Goal: Task Accomplishment & Management: Manage account settings

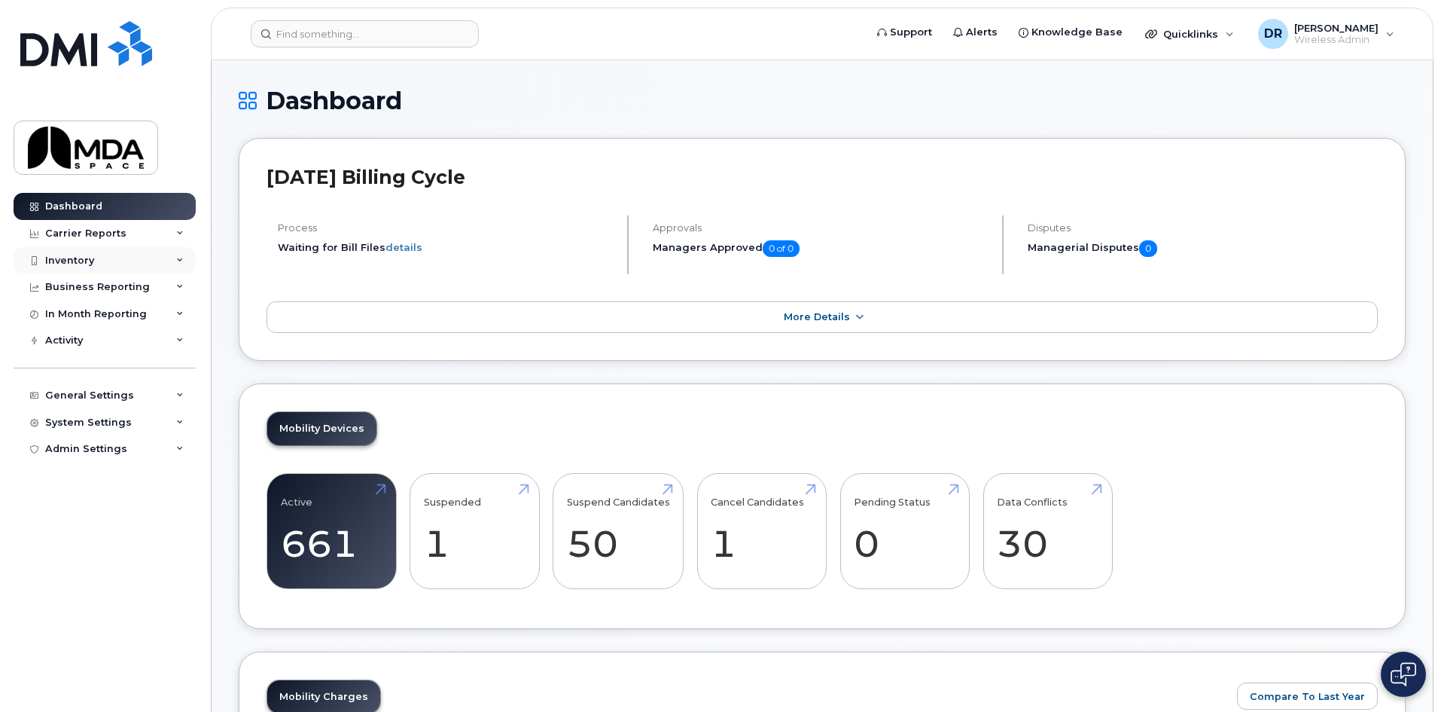
click at [50, 259] on div "Inventory" at bounding box center [69, 261] width 49 height 12
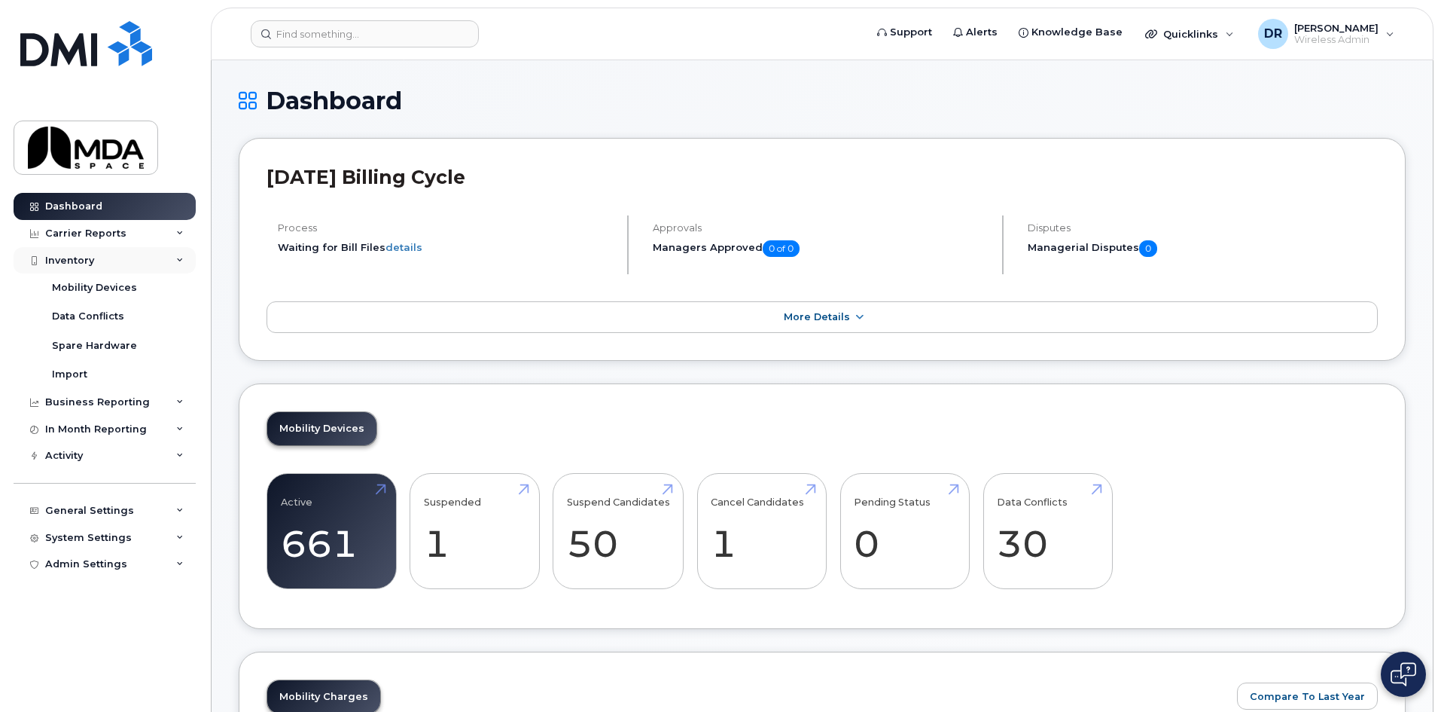
click at [93, 273] on div "Inventory" at bounding box center [105, 260] width 182 height 27
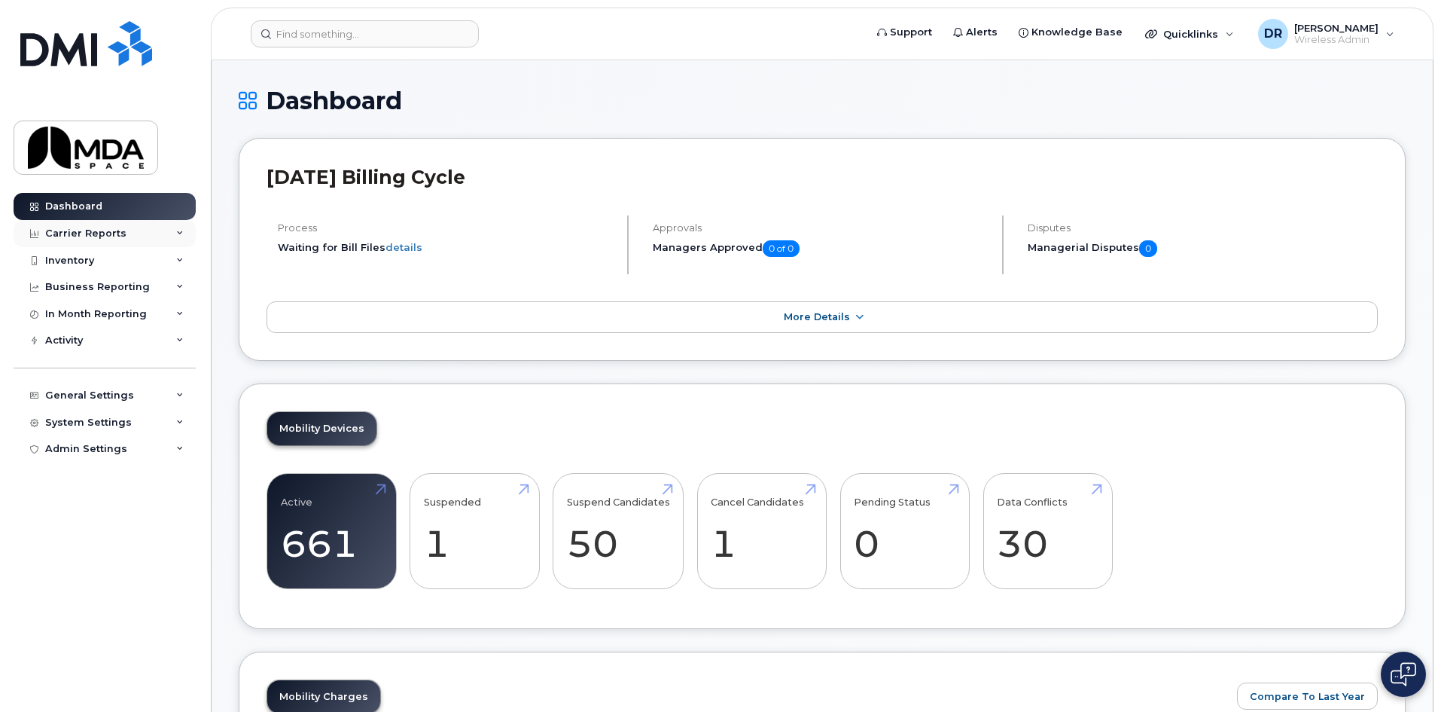
click at [93, 244] on div "Carrier Reports" at bounding box center [105, 233] width 182 height 27
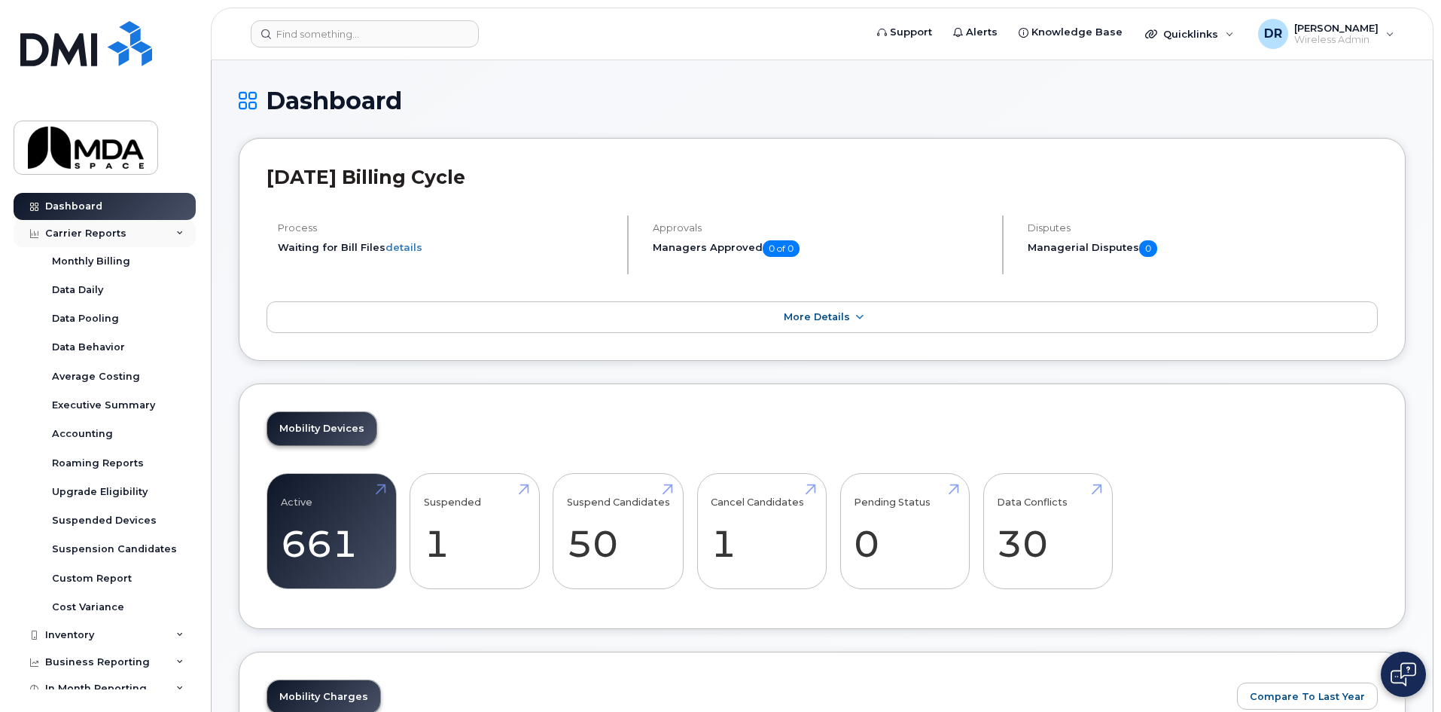
click at [93, 227] on div "Carrier Reports" at bounding box center [85, 233] width 81 height 12
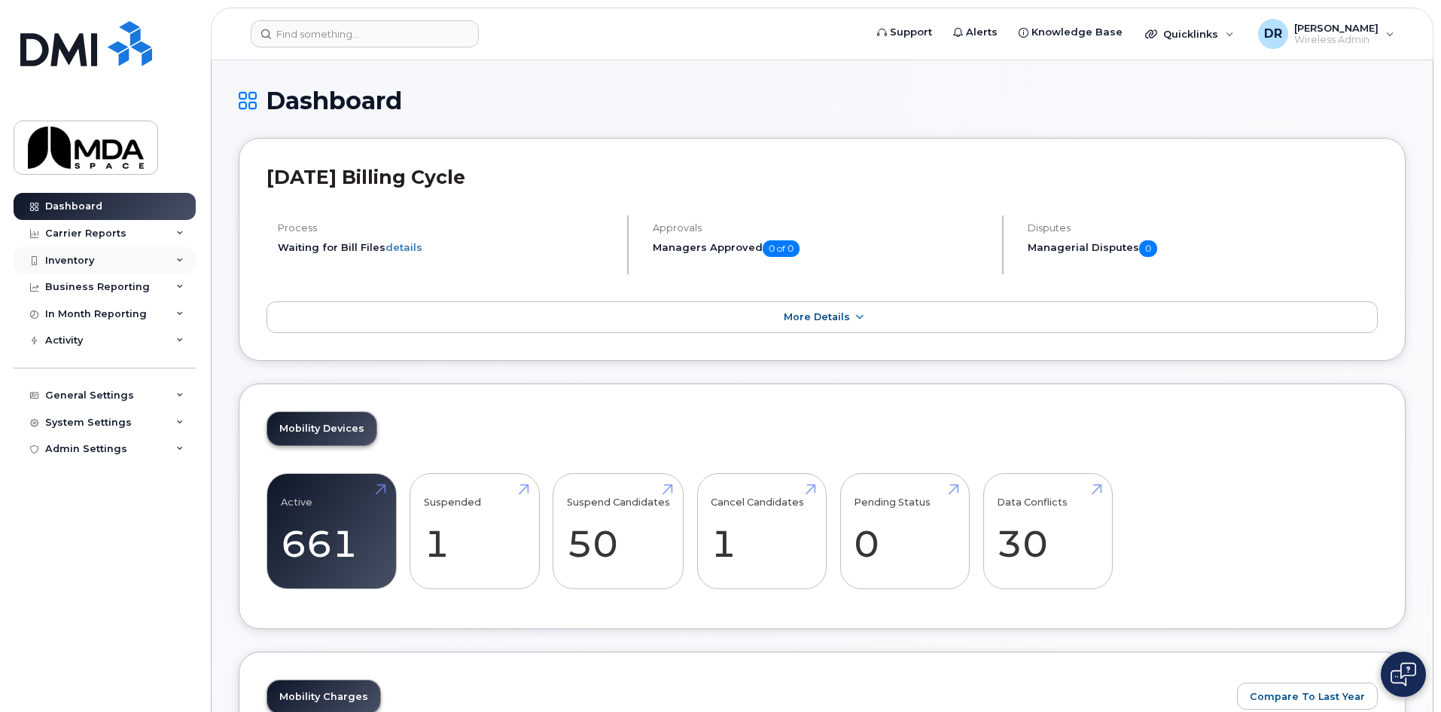
click at [101, 264] on div "Inventory" at bounding box center [105, 260] width 182 height 27
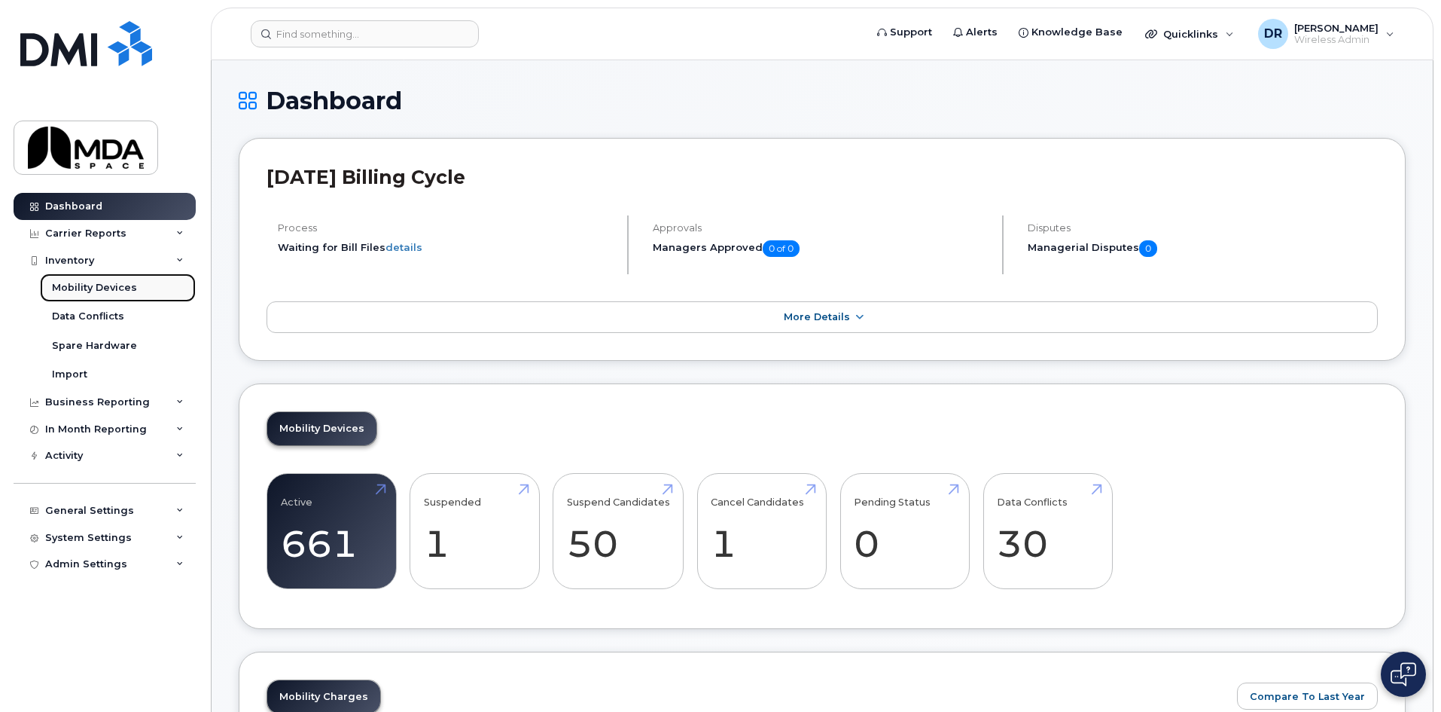
click at [97, 293] on div "Mobility Devices" at bounding box center [94, 288] width 85 height 14
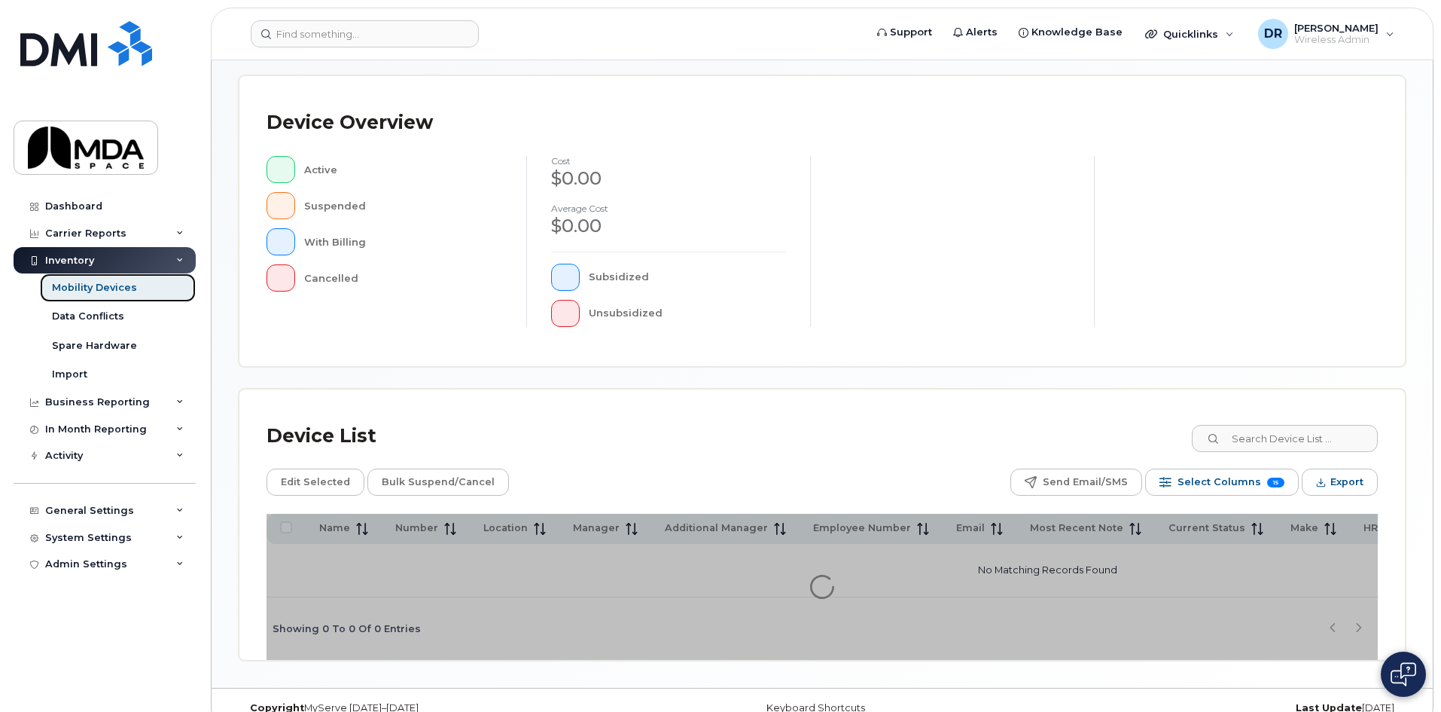
scroll to position [328, 0]
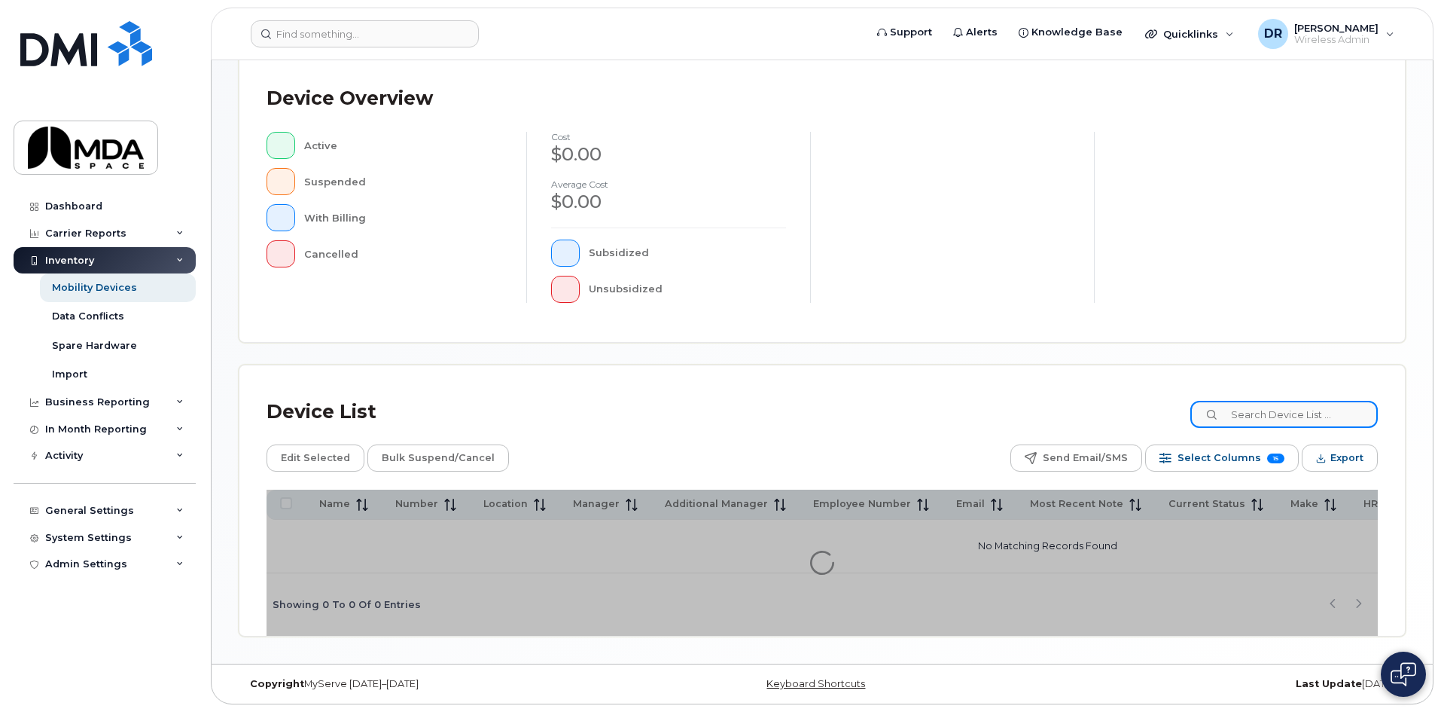
click at [1276, 413] on input at bounding box center [1285, 414] width 188 height 27
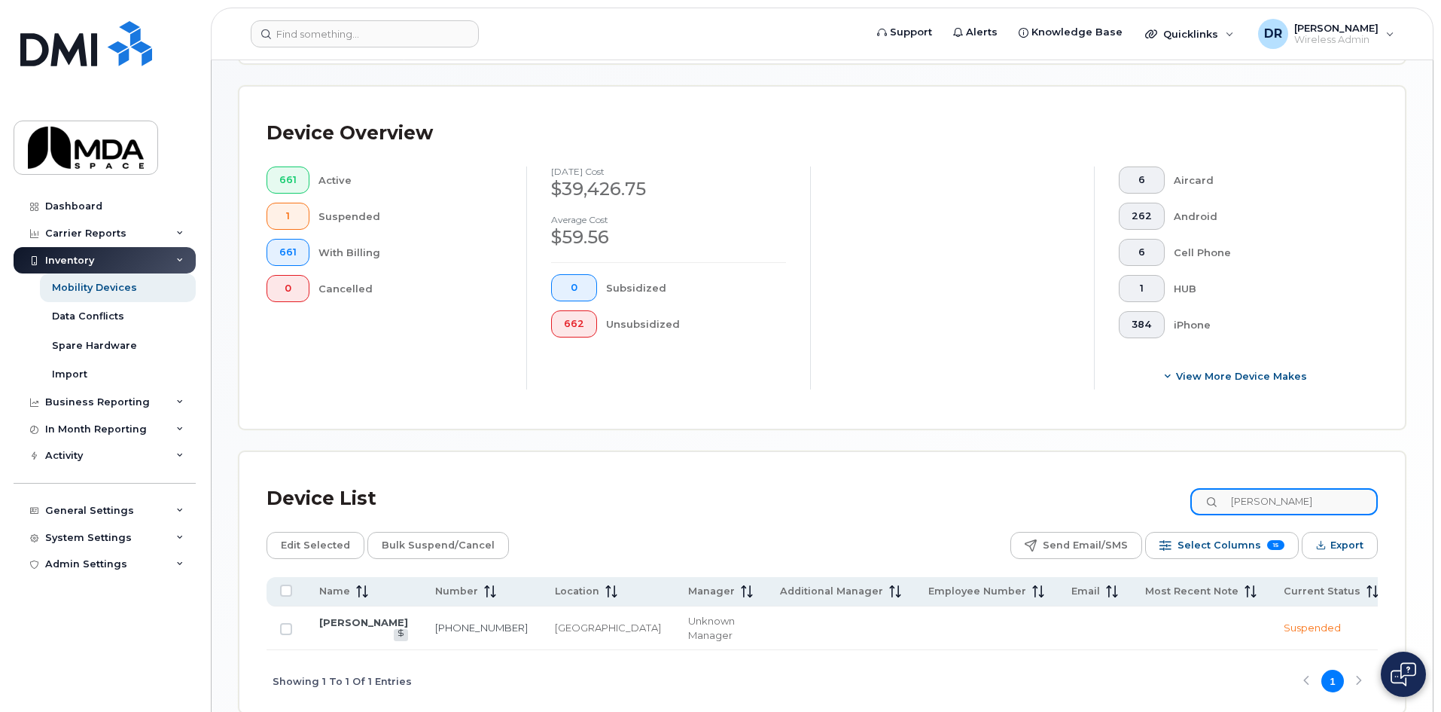
type input "joseph"
click at [767, 606] on td "[PERSON_NAME]" at bounding box center [841, 628] width 148 height 44
click at [331, 616] on link "[PERSON_NAME]" at bounding box center [363, 622] width 89 height 12
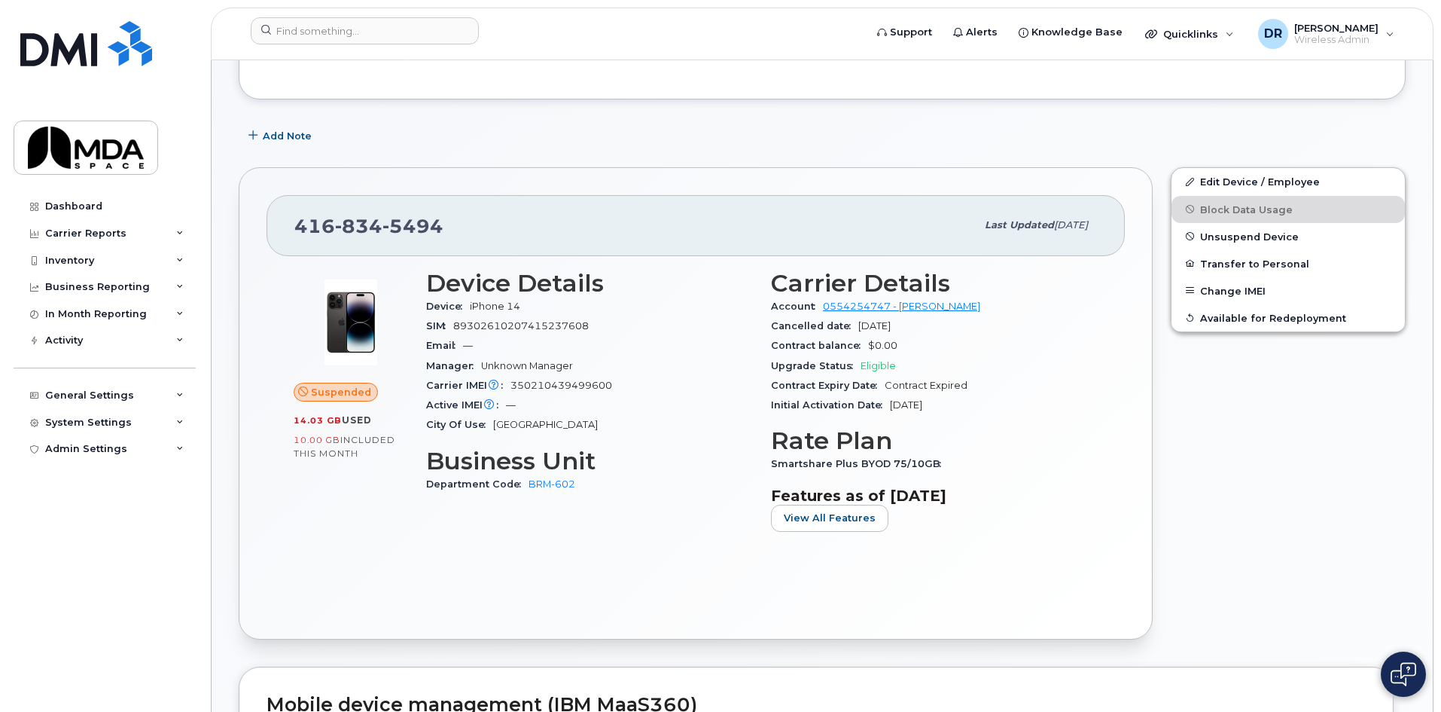
scroll to position [226, 0]
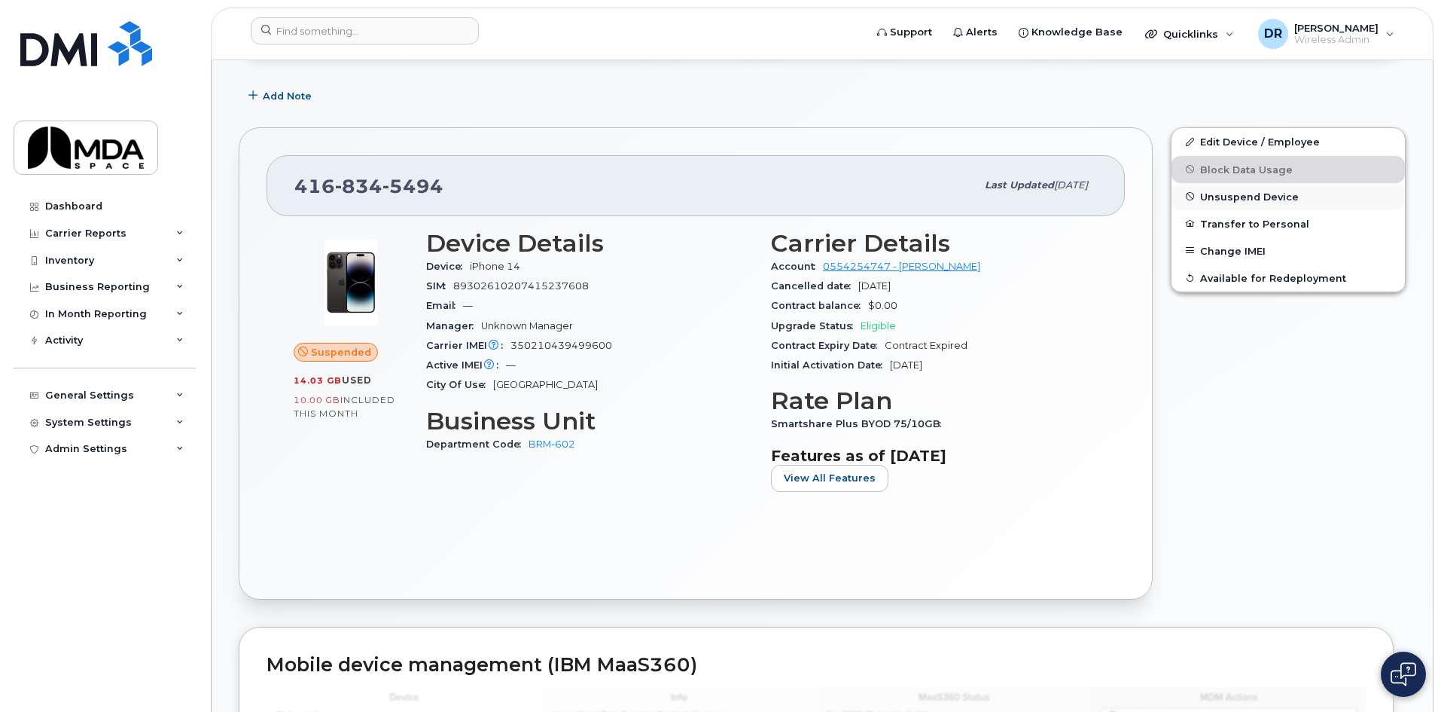
click at [1251, 193] on span "Unsuspend Device" at bounding box center [1249, 196] width 99 height 11
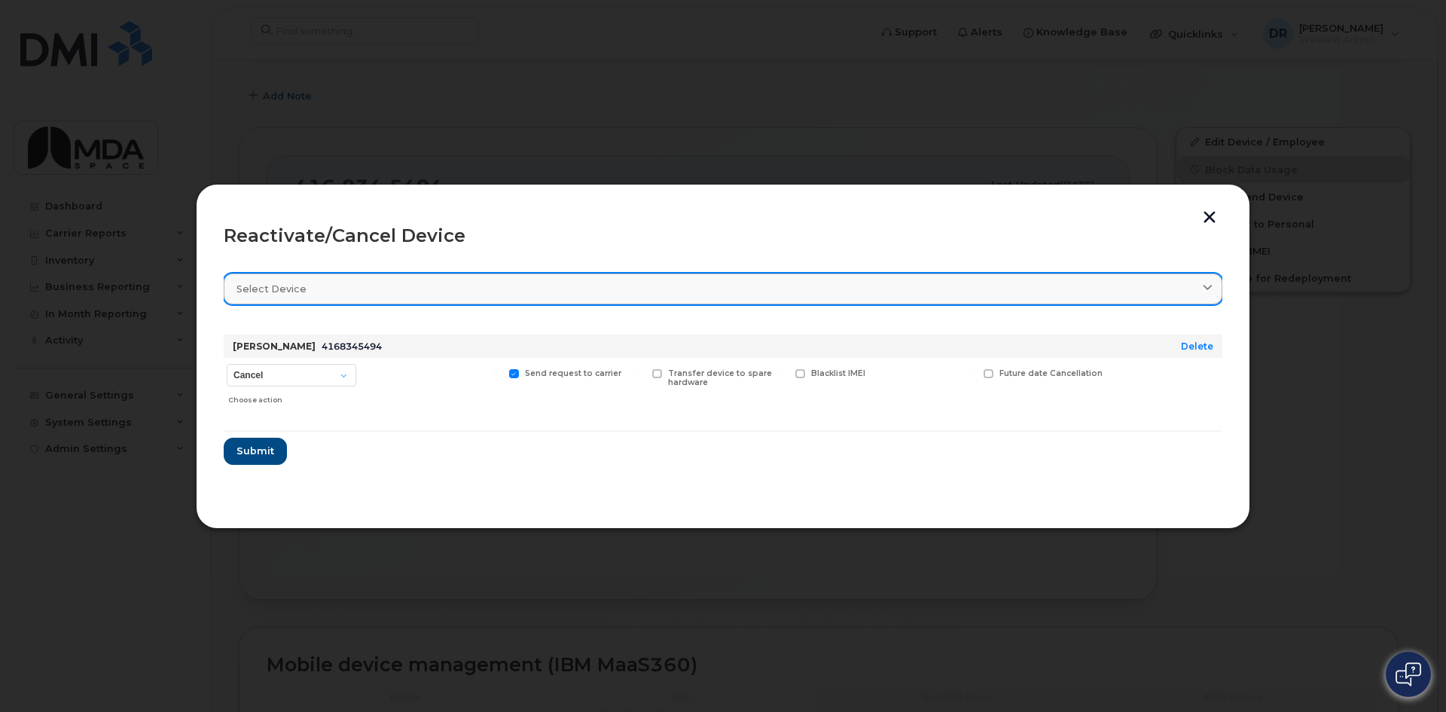
click at [500, 295] on div "Select device" at bounding box center [722, 289] width 973 height 14
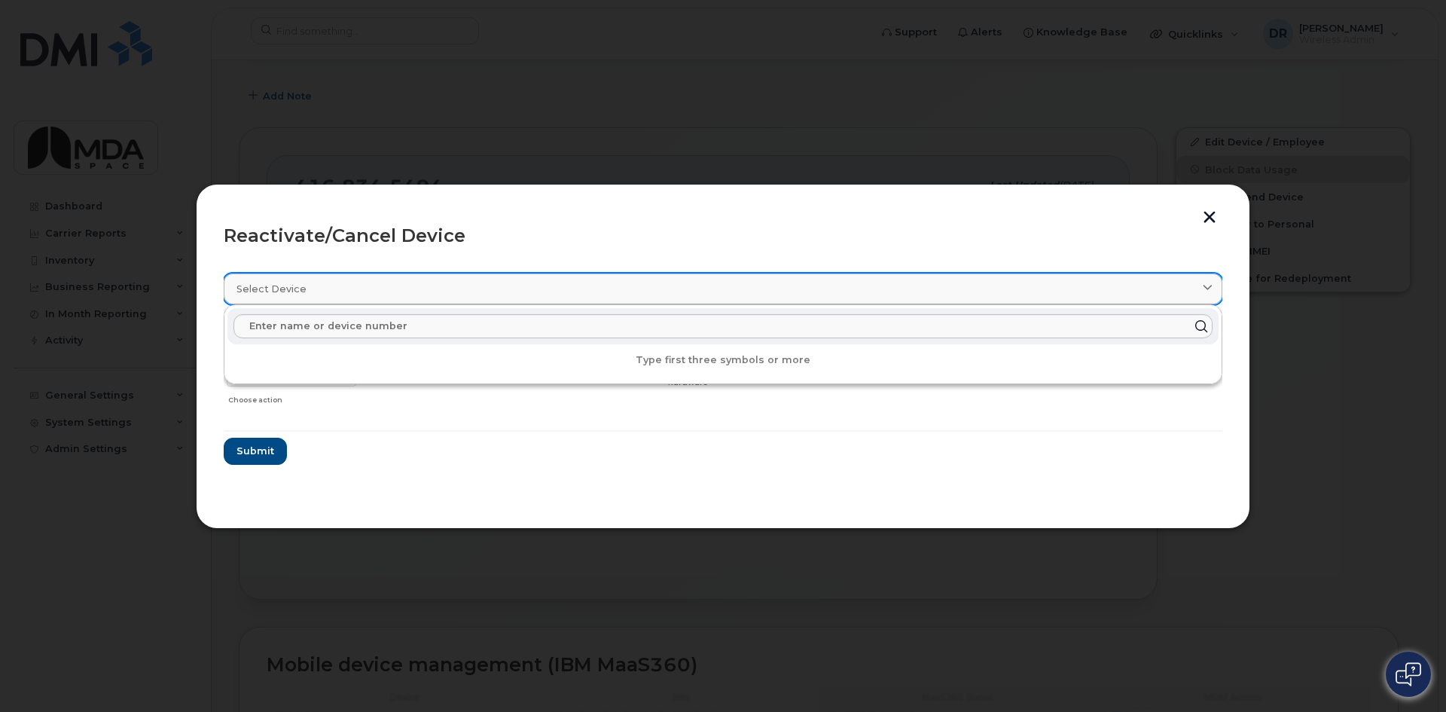
click at [500, 295] on div "Select device" at bounding box center [722, 289] width 973 height 14
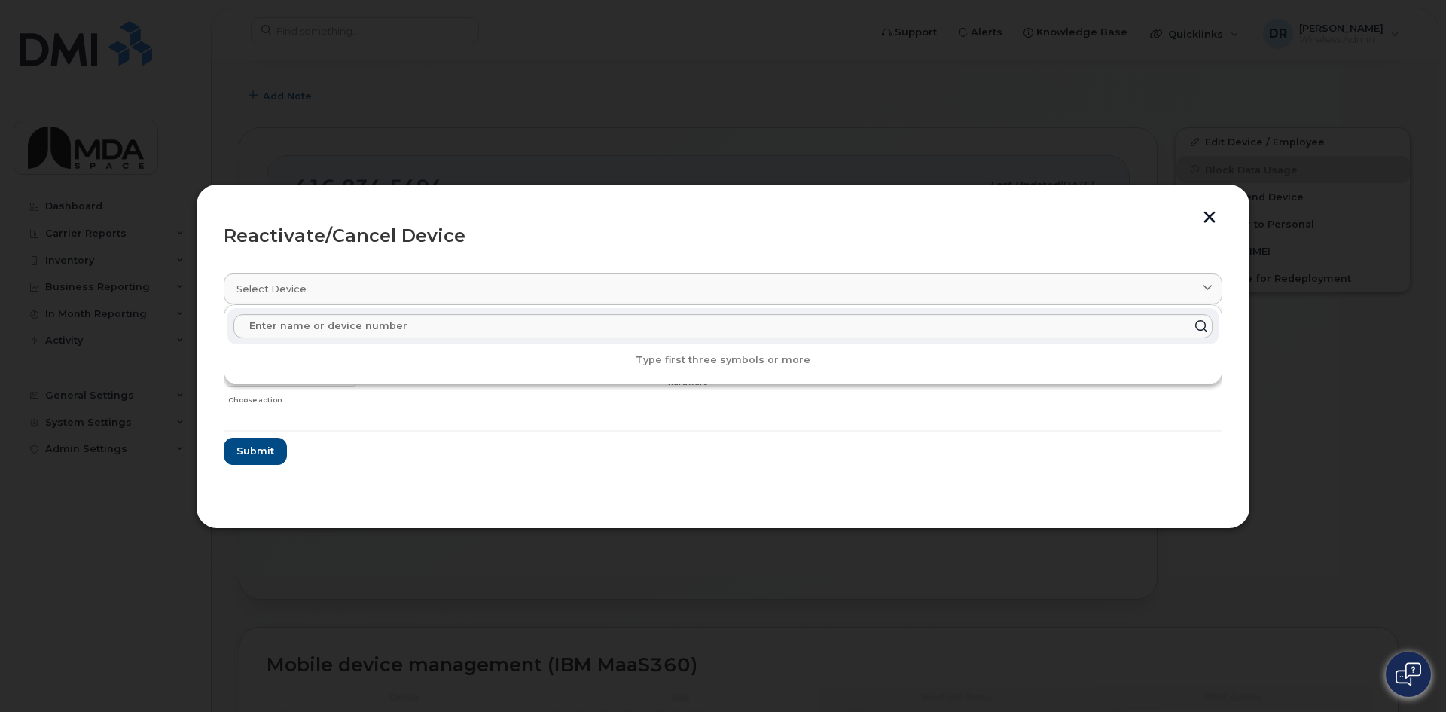
click at [472, 452] on form "[PERSON_NAME] 4168345494 Delete Cancel Suspend - Extend Suspension Reactivate C…" at bounding box center [723, 393] width 999 height 142
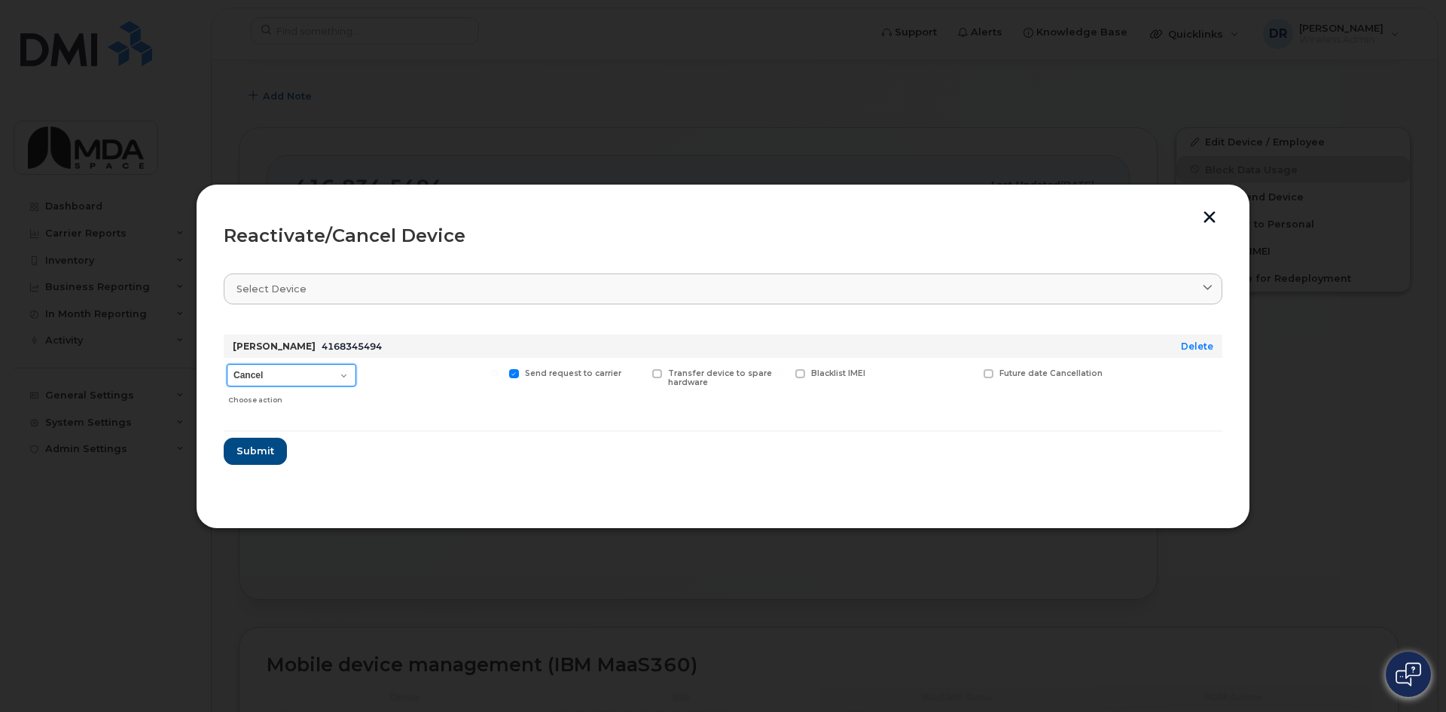
click at [342, 371] on select "Cancel Suspend - Extend Suspension Reactivate" at bounding box center [292, 375] width 130 height 23
select select "[object Object]"
click at [227, 364] on select "Cancel Suspend - Extend Suspension Reactivate" at bounding box center [292, 375] width 130 height 23
click at [833, 373] on span "Blacklist IMEI" at bounding box center [838, 373] width 54 height 10
click at [785, 373] on input "Blacklist IMEI" at bounding box center [781, 373] width 8 height 8
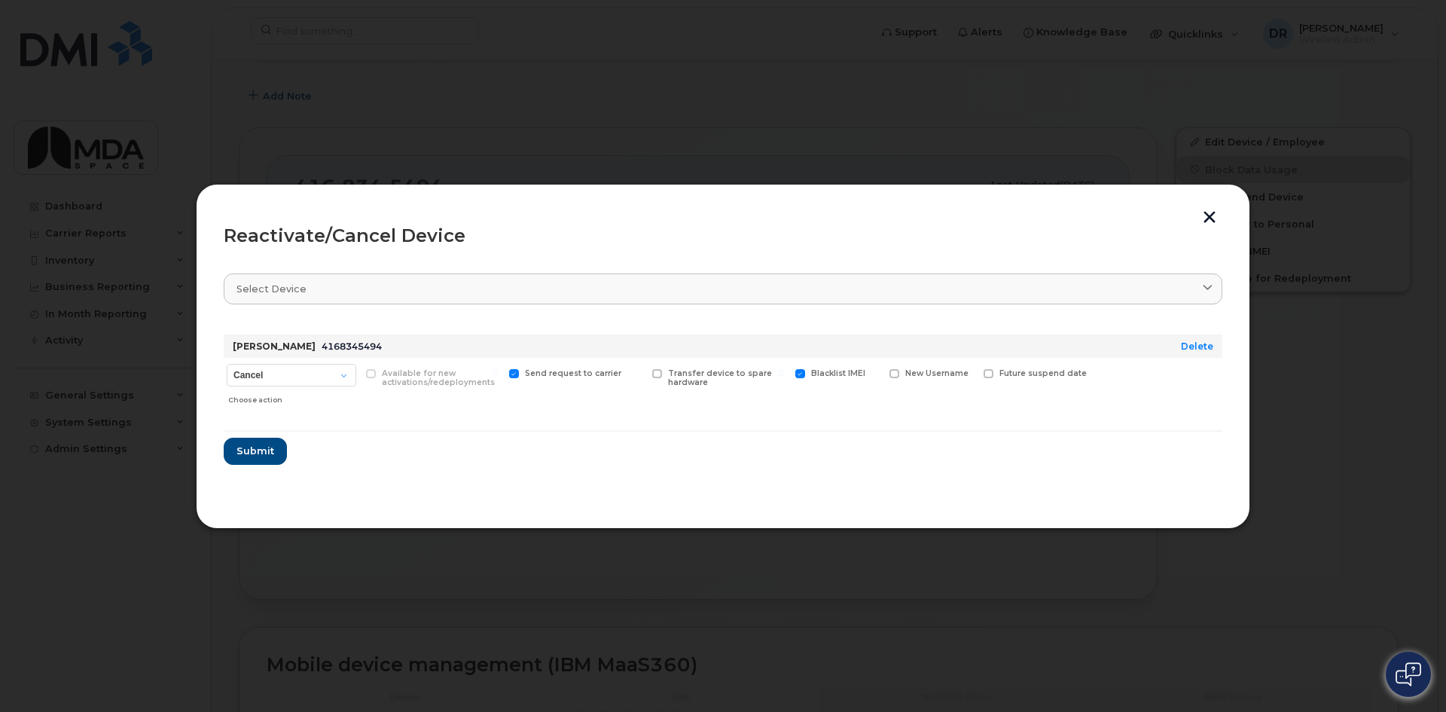
click at [822, 372] on span "Blacklist IMEI" at bounding box center [838, 373] width 54 height 10
click at [785, 372] on input "Blacklist IMEI" at bounding box center [781, 373] width 8 height 8
checkbox input "false"
click at [267, 451] on span "Submit" at bounding box center [255, 451] width 38 height 14
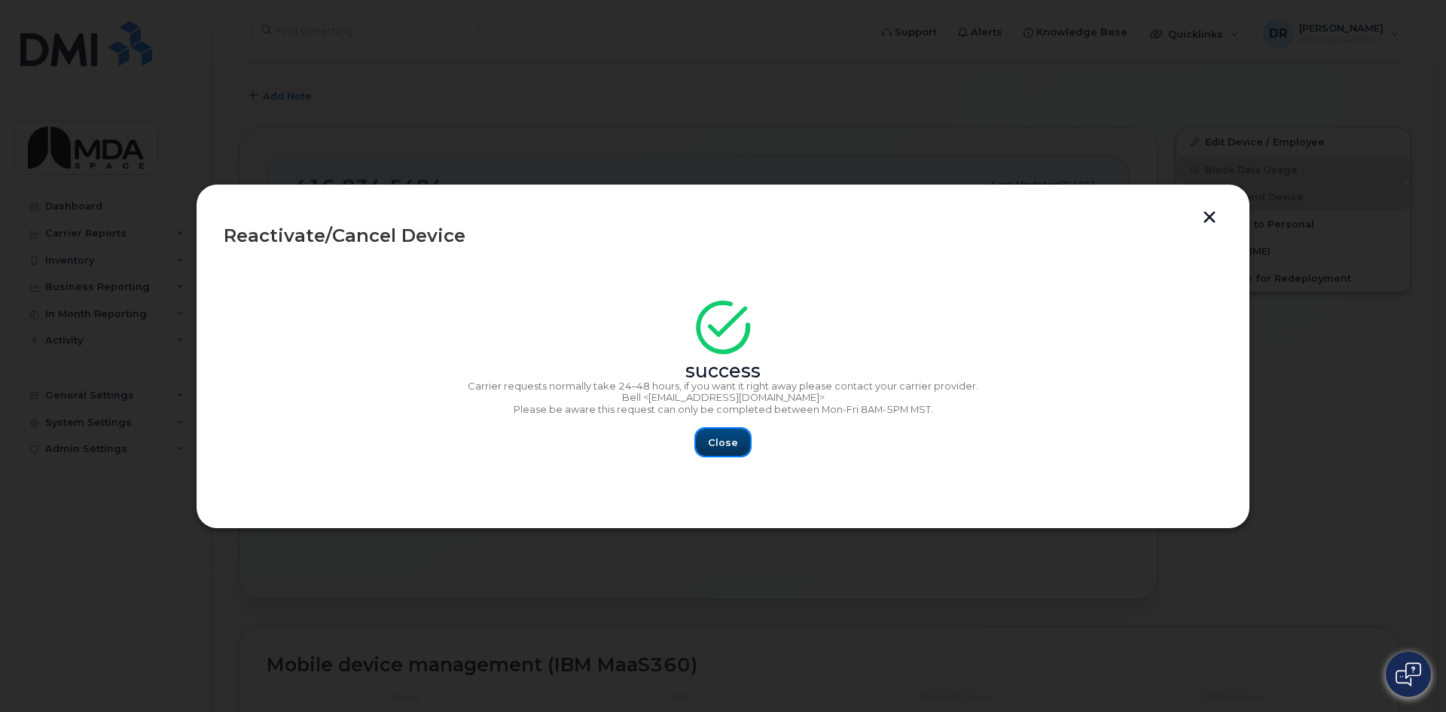
click at [731, 447] on span "Close" at bounding box center [723, 442] width 30 height 14
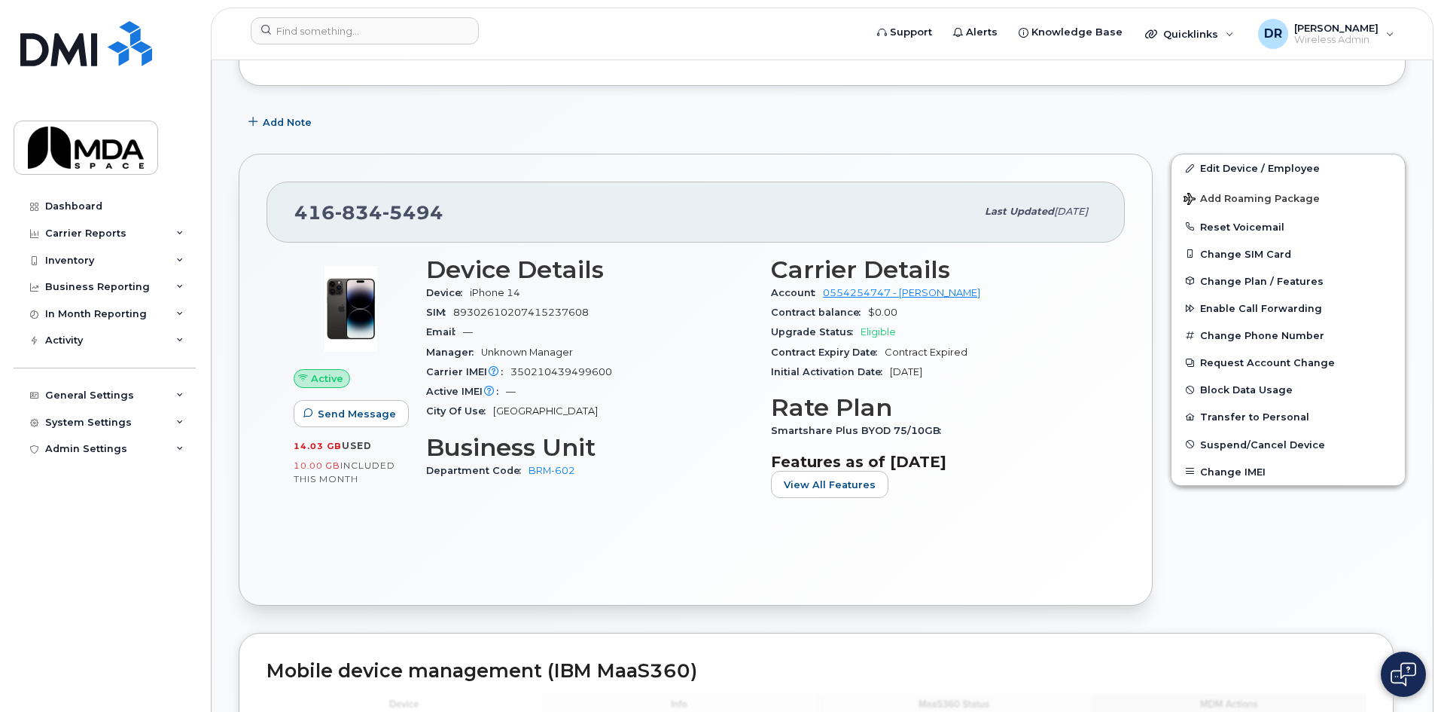
scroll to position [226, 0]
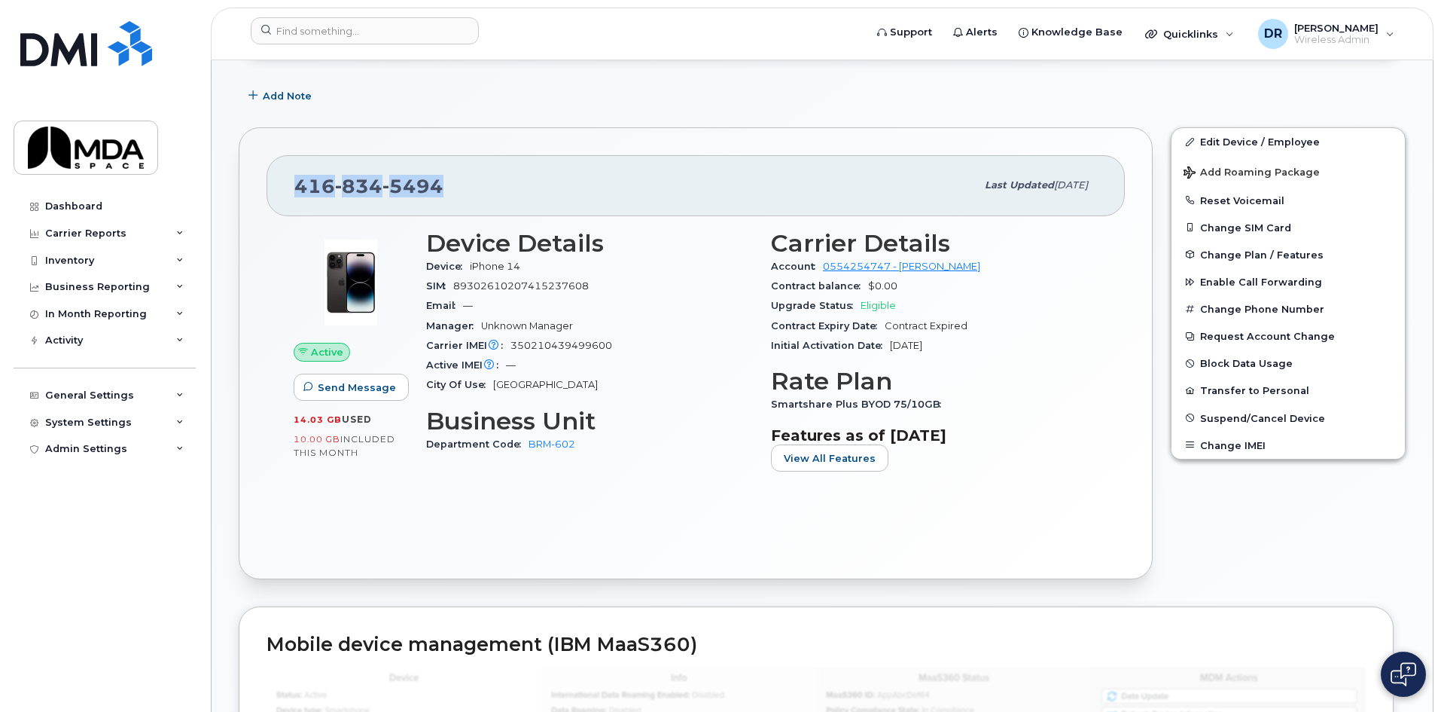
drag, startPoint x: 473, startPoint y: 185, endPoint x: 283, endPoint y: 181, distance: 189.8
click at [283, 181] on div "416 834 5494 Last updated Aug 11, 2025" at bounding box center [696, 185] width 859 height 60
copy span "416 834 5494"
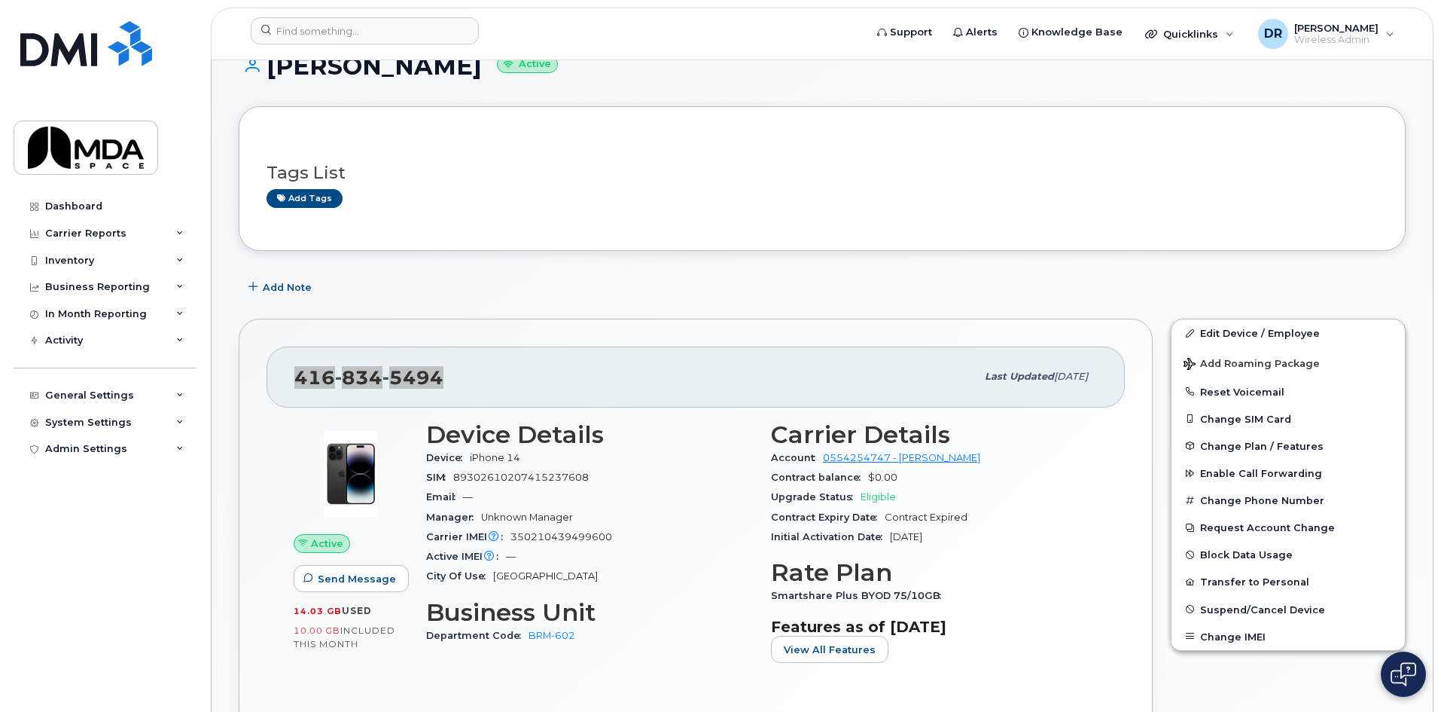
scroll to position [0, 0]
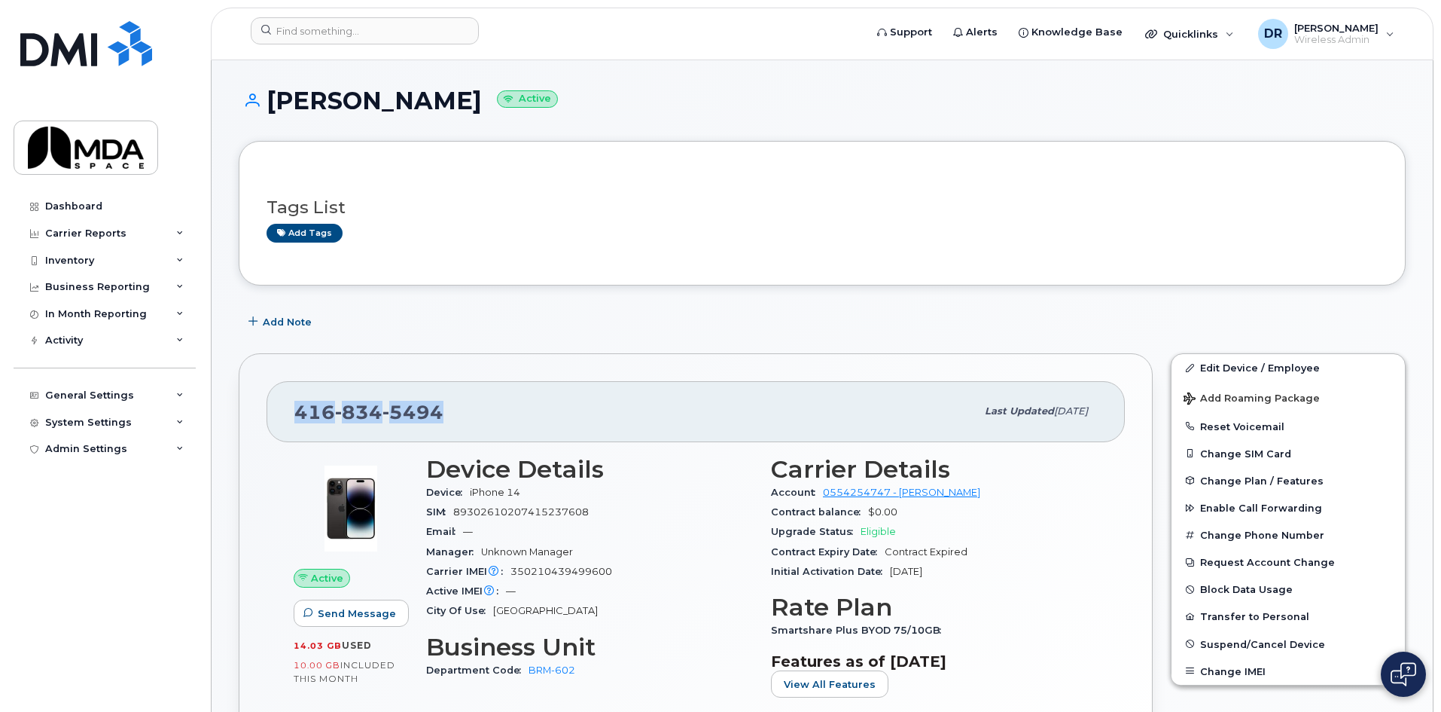
drag, startPoint x: 510, startPoint y: 99, endPoint x: 257, endPoint y: 111, distance: 253.3
click at [257, 111] on h1 "JOSEPH BAKAMBU Active" at bounding box center [822, 100] width 1167 height 26
copy h1 "[PERSON_NAME]"
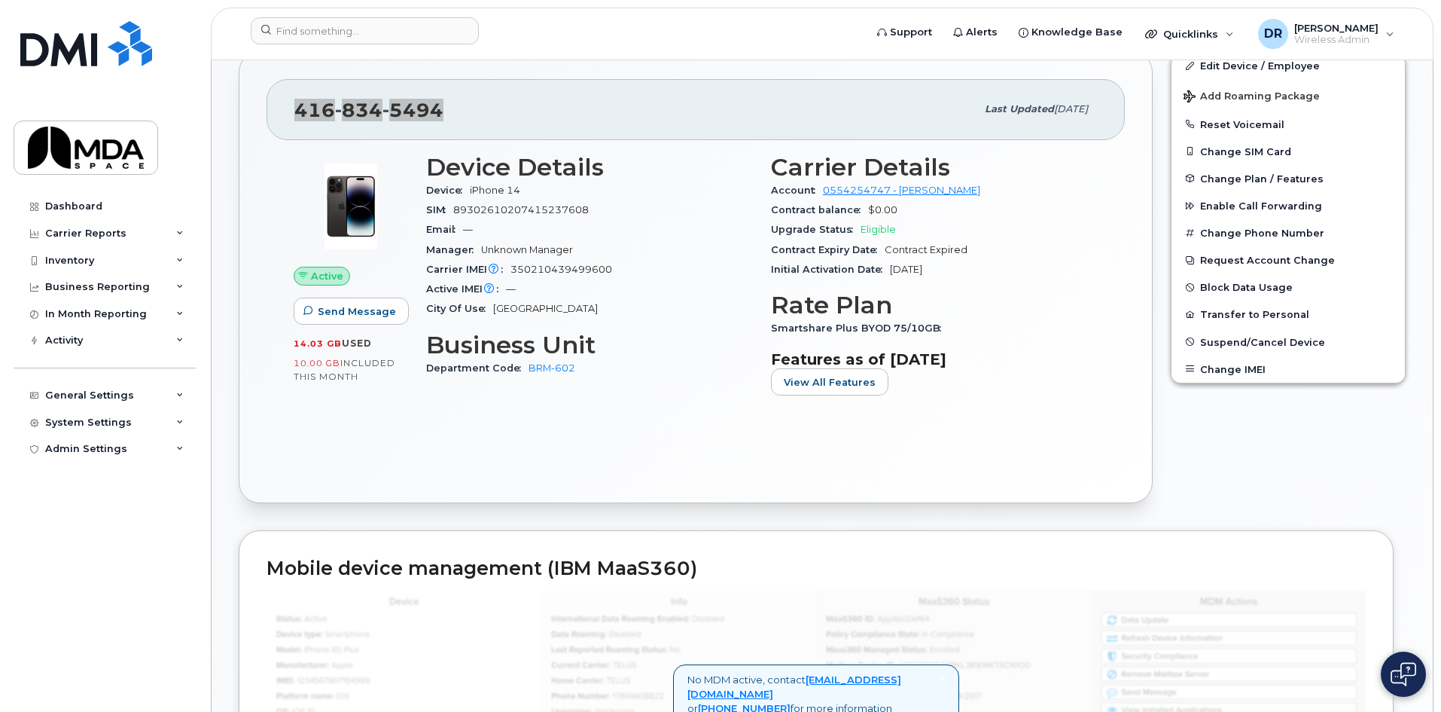
scroll to position [377, 0]
